Goal: Transaction & Acquisition: Download file/media

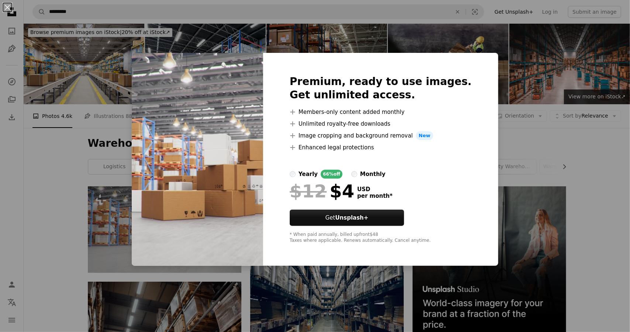
click at [559, 147] on div "An X shape Premium, ready to use images. Get unlimited access. A plus sign Memb…" at bounding box center [315, 166] width 630 height 332
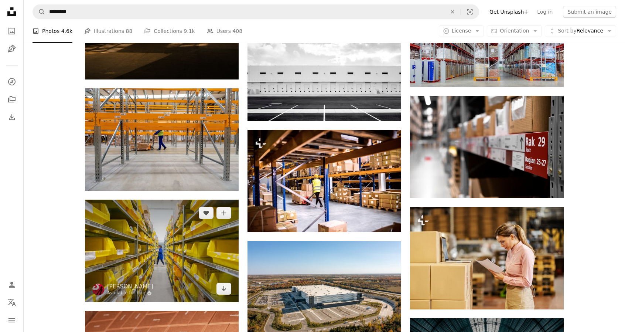
scroll to position [3250, 0]
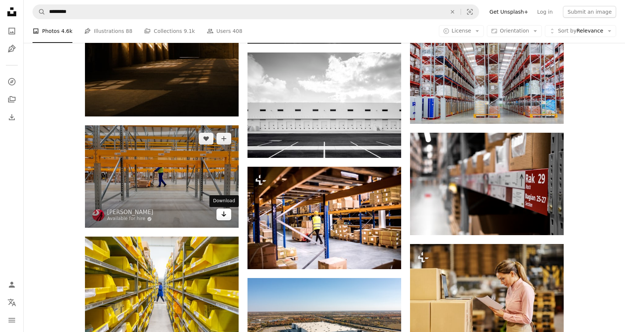
click at [223, 216] on icon "Download" at bounding box center [224, 213] width 5 height 5
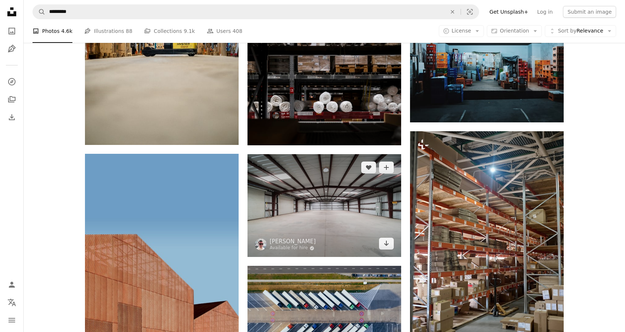
scroll to position [4173, 0]
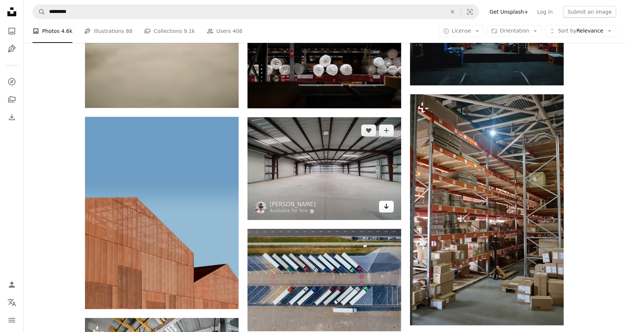
click at [389, 206] on icon "Arrow pointing down" at bounding box center [386, 206] width 6 height 9
